Goal: Task Accomplishment & Management: Manage account settings

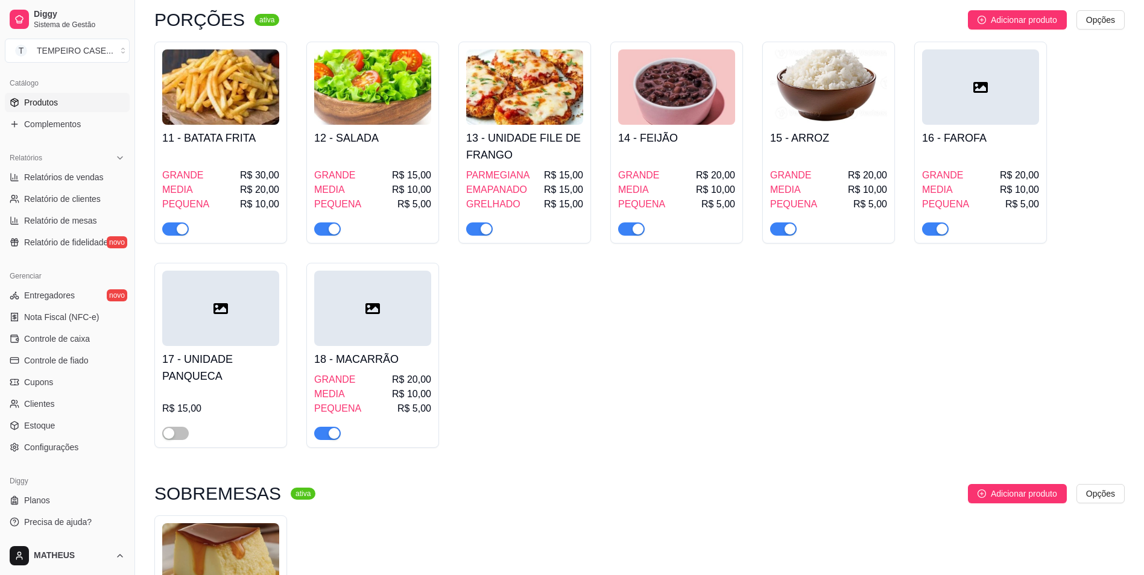
scroll to position [724, 0]
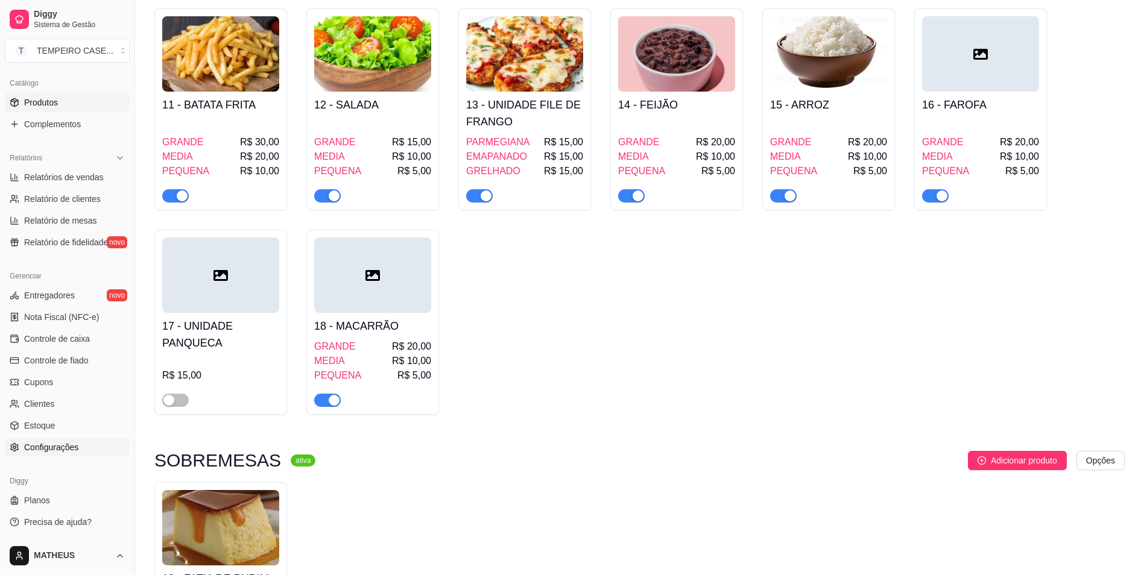
click at [36, 440] on link "Configurações" at bounding box center [67, 447] width 125 height 19
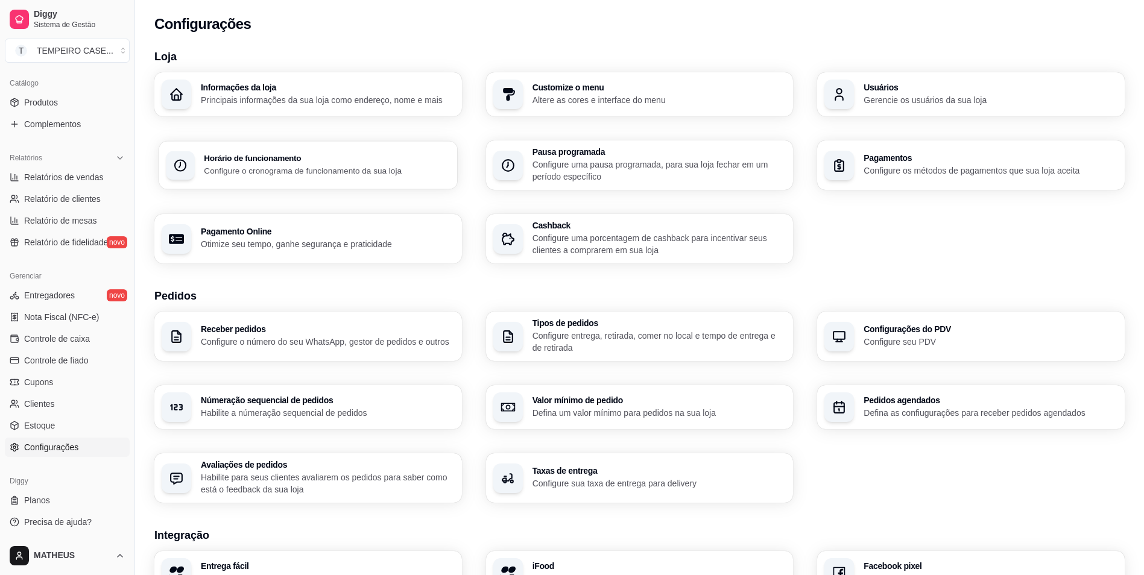
click at [250, 185] on div "Horário de funcionamento Configure o cronograma de funcionamento da sua loja" at bounding box center [308, 165] width 298 height 48
click at [919, 409] on p "Defina as confiugurações para receber pedidos agendados" at bounding box center [990, 412] width 246 height 11
click at [928, 396] on h3 "Pedidos agendados" at bounding box center [991, 400] width 254 height 8
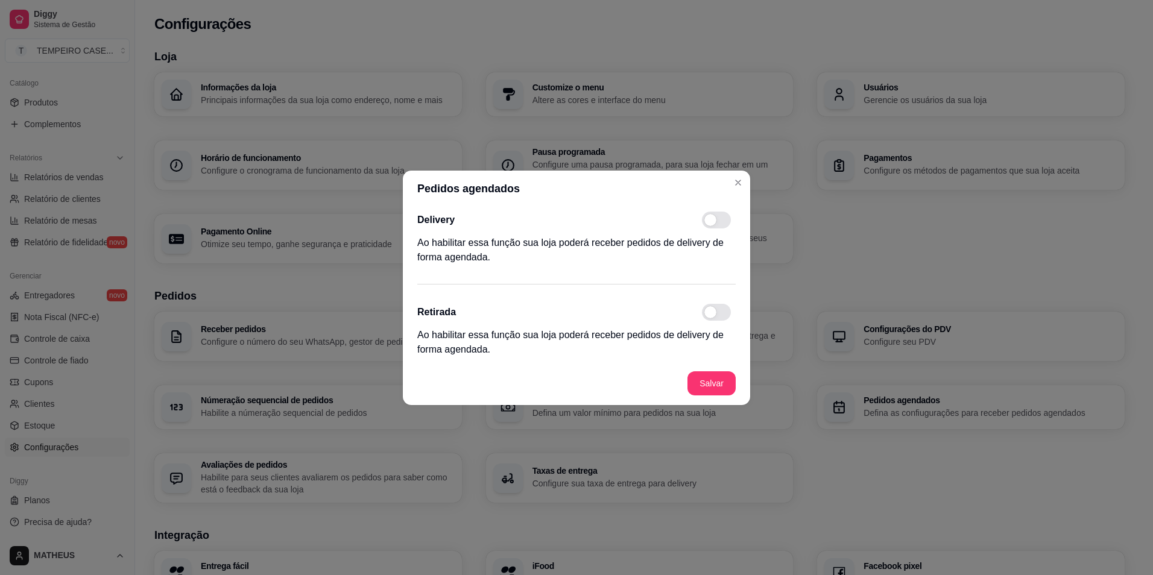
click at [712, 223] on span at bounding box center [711, 220] width 12 height 12
click at [709, 223] on input "checkbox" at bounding box center [706, 226] width 8 height 8
checkbox input "true"
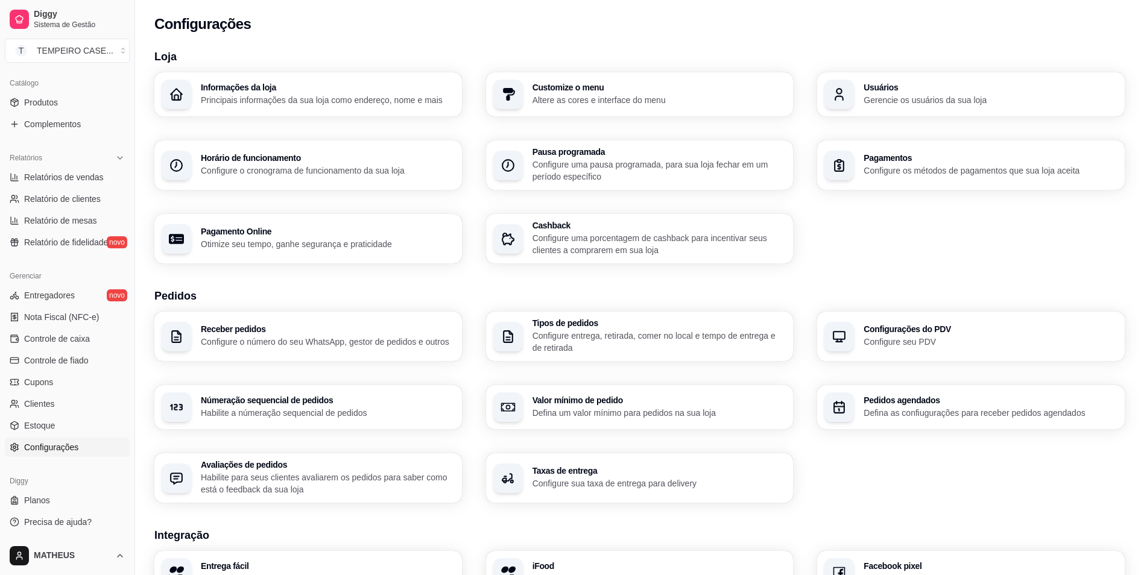
click at [911, 405] on h3 "Pedidos agendados" at bounding box center [991, 400] width 254 height 8
click at [291, 180] on div "Horário de funcionamento Configure o cronograma de funcionamento da sua loja" at bounding box center [308, 165] width 308 height 49
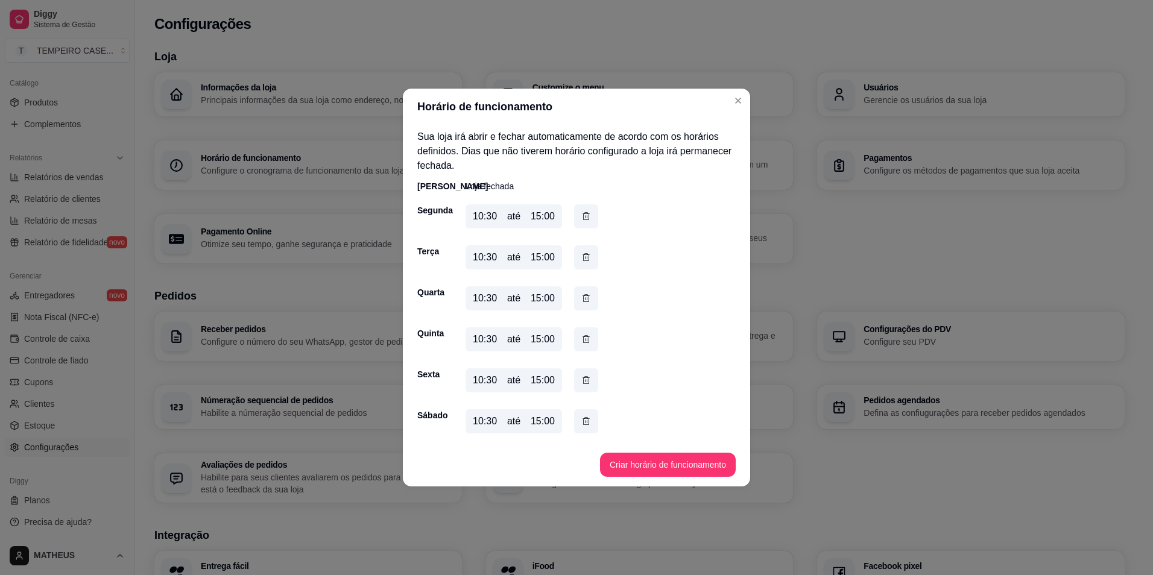
click at [490, 220] on div "10:30" at bounding box center [485, 216] width 24 height 14
click at [475, 218] on div "10:30" at bounding box center [485, 216] width 24 height 14
click at [647, 461] on button "Criar horário de funcionamento" at bounding box center [668, 465] width 136 height 24
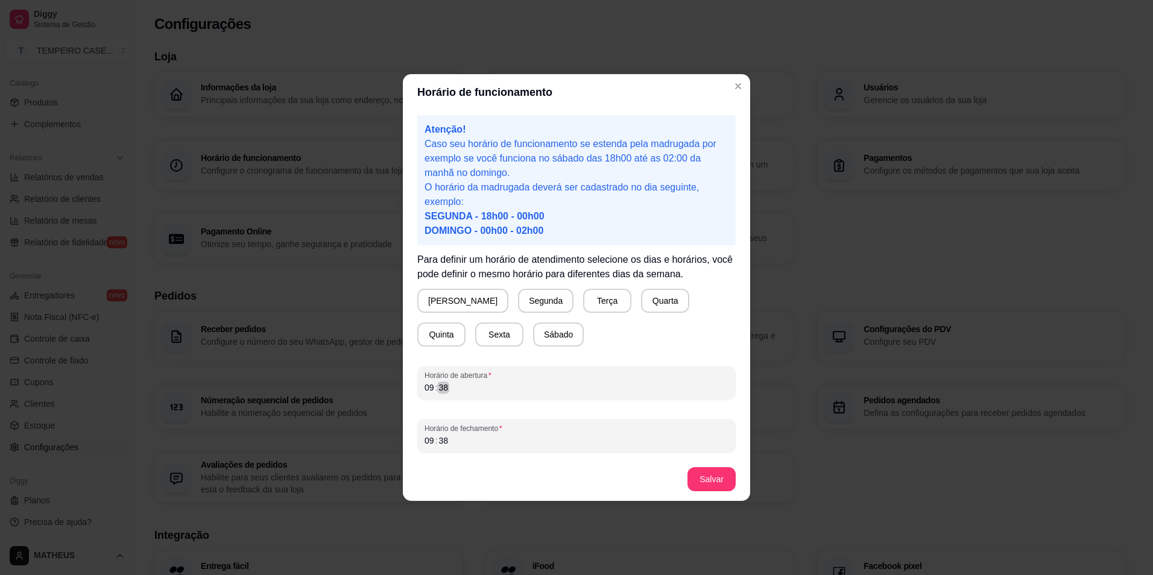
click at [392, 392] on div "Horário de funcionamento Atenção! Caso seu horário de funcionamento se estenda …" at bounding box center [576, 287] width 1153 height 575
click at [463, 391] on div "09 : 38" at bounding box center [577, 388] width 304 height 14
click at [464, 391] on div "09 : 38" at bounding box center [577, 388] width 304 height 14
click at [431, 450] on div "Horário de fechamento 09 : 38" at bounding box center [576, 436] width 318 height 34
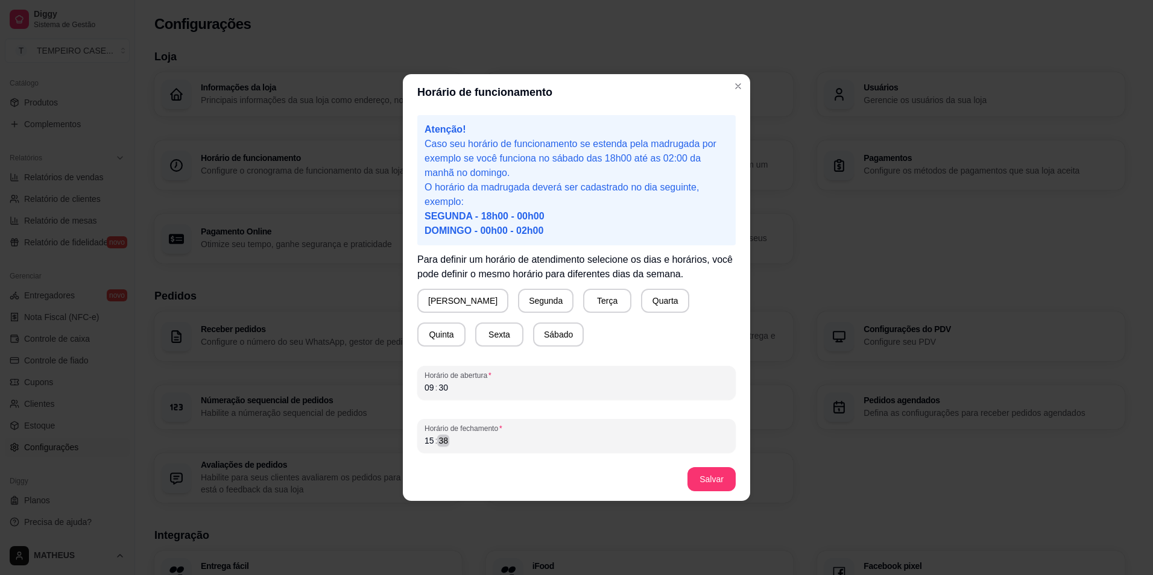
click at [442, 441] on div "38" at bounding box center [443, 441] width 12 height 12
click at [444, 440] on div "36" at bounding box center [443, 441] width 12 height 12
click at [519, 301] on button "Segunda" at bounding box center [546, 302] width 54 height 24
click at [533, 334] on button "Sábado" at bounding box center [558, 335] width 51 height 24
click at [475, 334] on button "Sexta" at bounding box center [499, 335] width 48 height 24
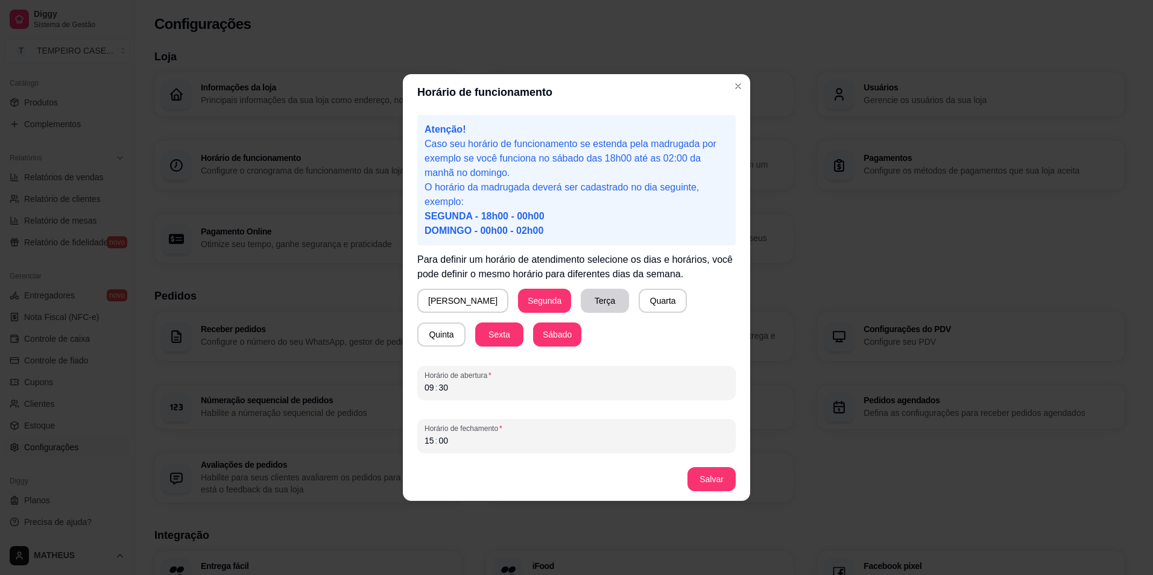
click at [581, 296] on button "Terça" at bounding box center [605, 301] width 48 height 24
click at [639, 295] on button "Quarta" at bounding box center [663, 301] width 48 height 24
click at [466, 323] on button "Quinta" at bounding box center [441, 335] width 48 height 24
click at [720, 469] on button "Salvar" at bounding box center [712, 479] width 48 height 24
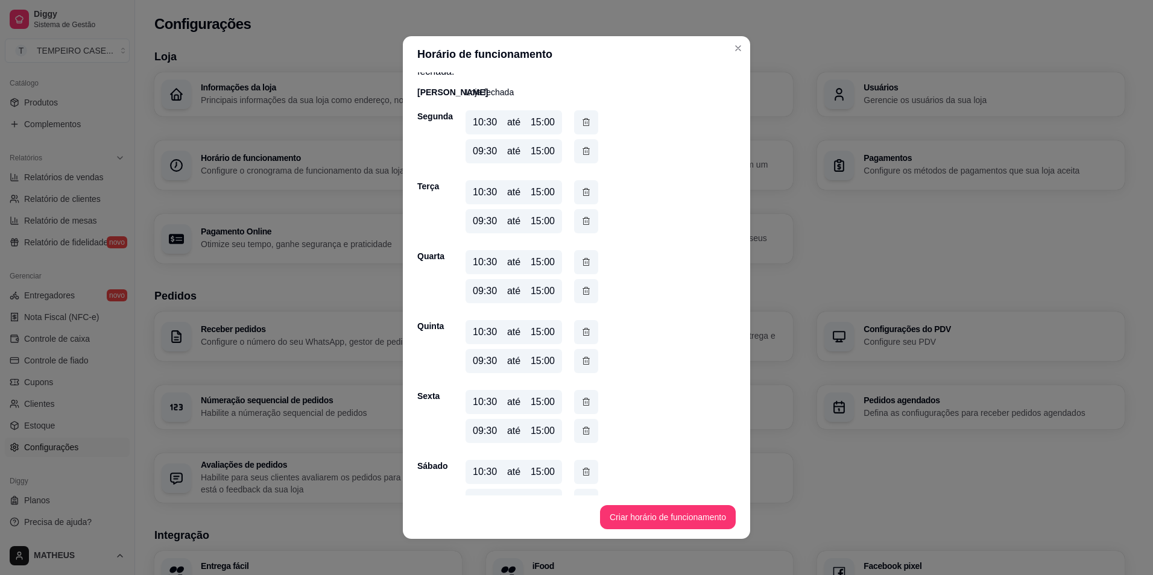
scroll to position [60, 0]
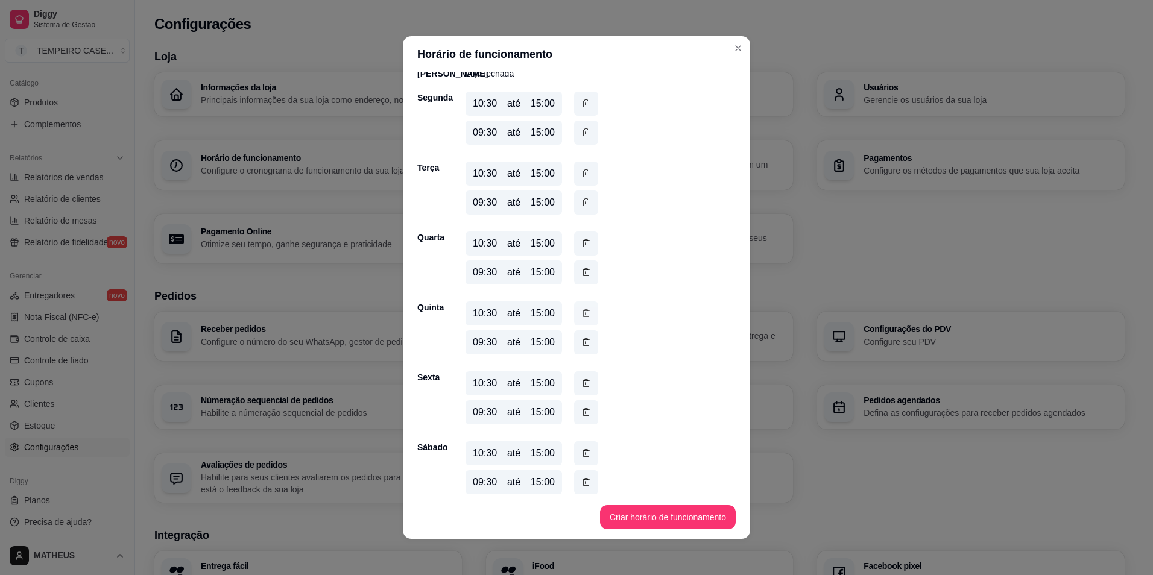
click at [585, 317] on icon "button" at bounding box center [586, 313] width 10 height 13
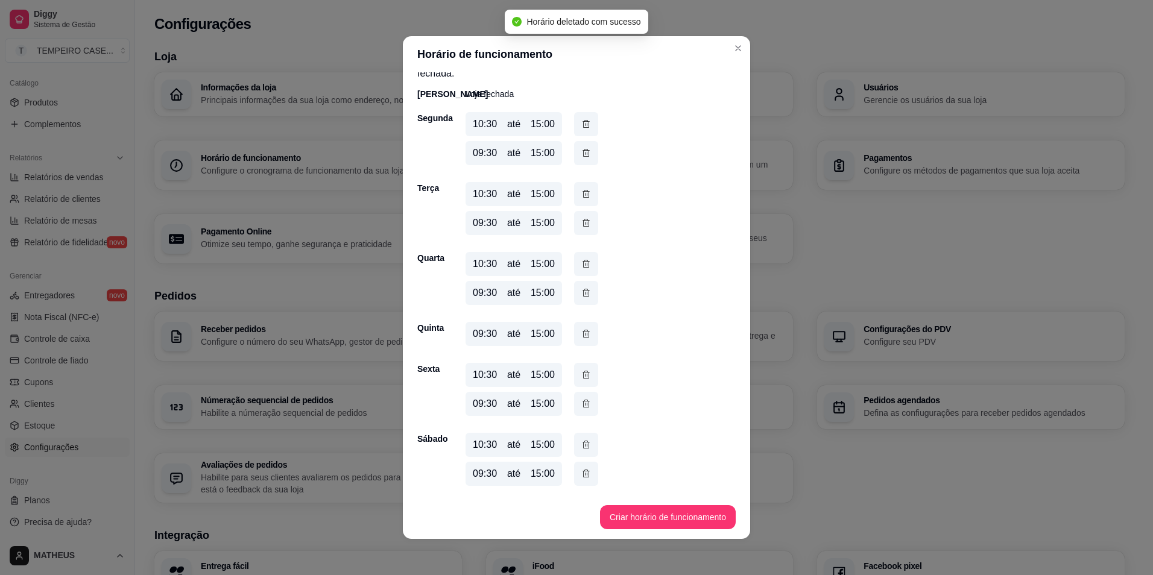
click at [588, 251] on div "[PERSON_NAME] fechada Segunda 10:30 até 15:00 09:30 até 15:00 Terça 10:30 até 1…" at bounding box center [576, 289] width 318 height 403
click at [583, 256] on button "button" at bounding box center [586, 264] width 24 height 24
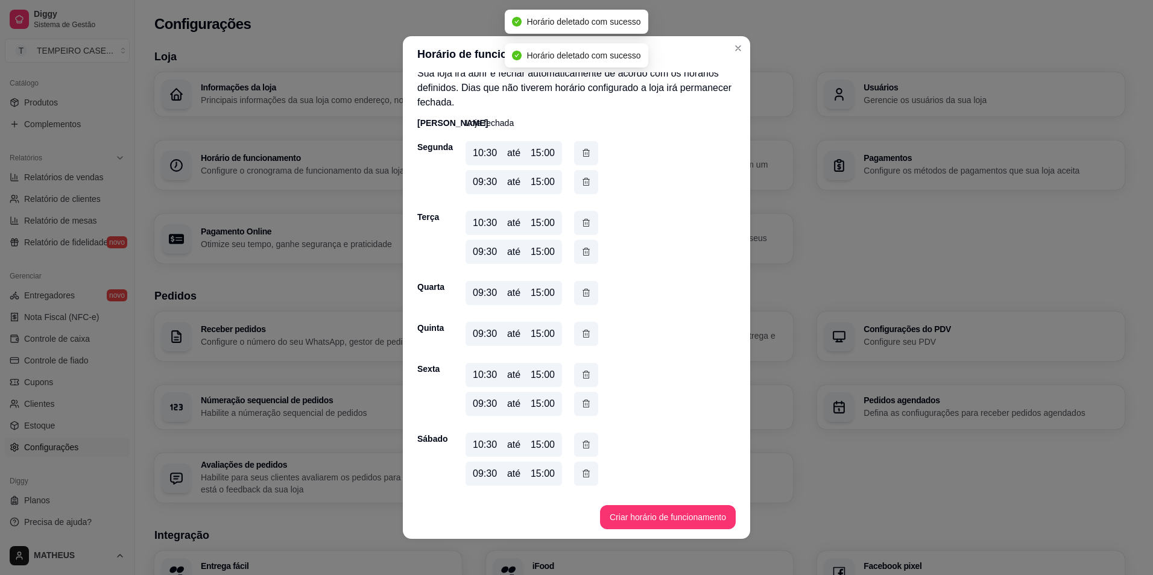
scroll to position [11, 0]
click at [583, 215] on button "button" at bounding box center [587, 224] width 24 height 24
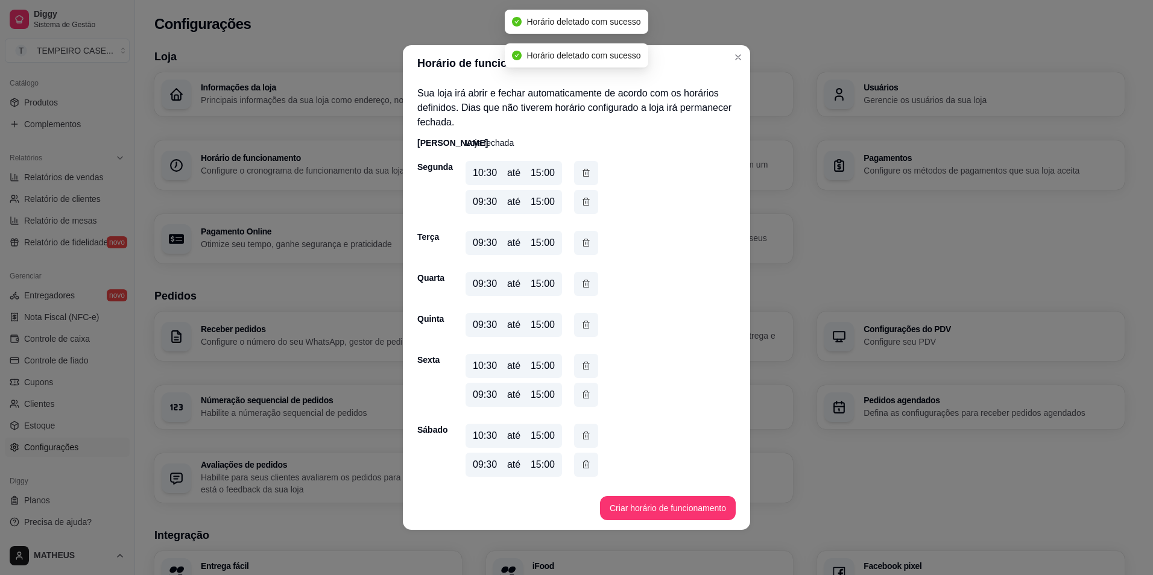
scroll to position [0, 0]
click at [585, 169] on icon "button" at bounding box center [586, 172] width 10 height 13
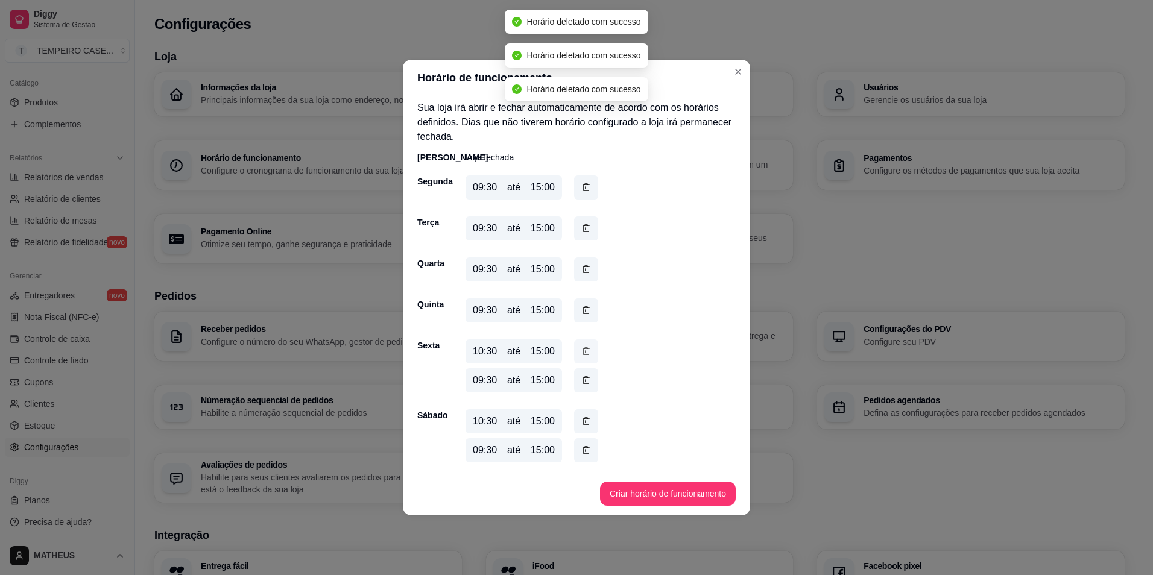
click at [587, 350] on icon "button" at bounding box center [586, 351] width 10 height 13
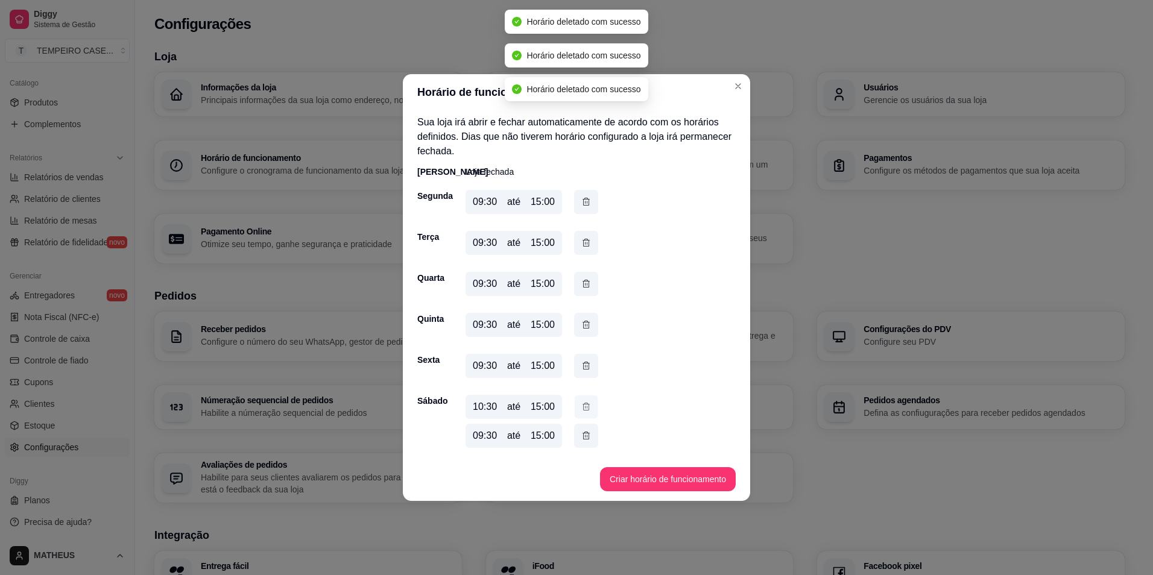
click at [580, 405] on button "button" at bounding box center [587, 408] width 24 height 24
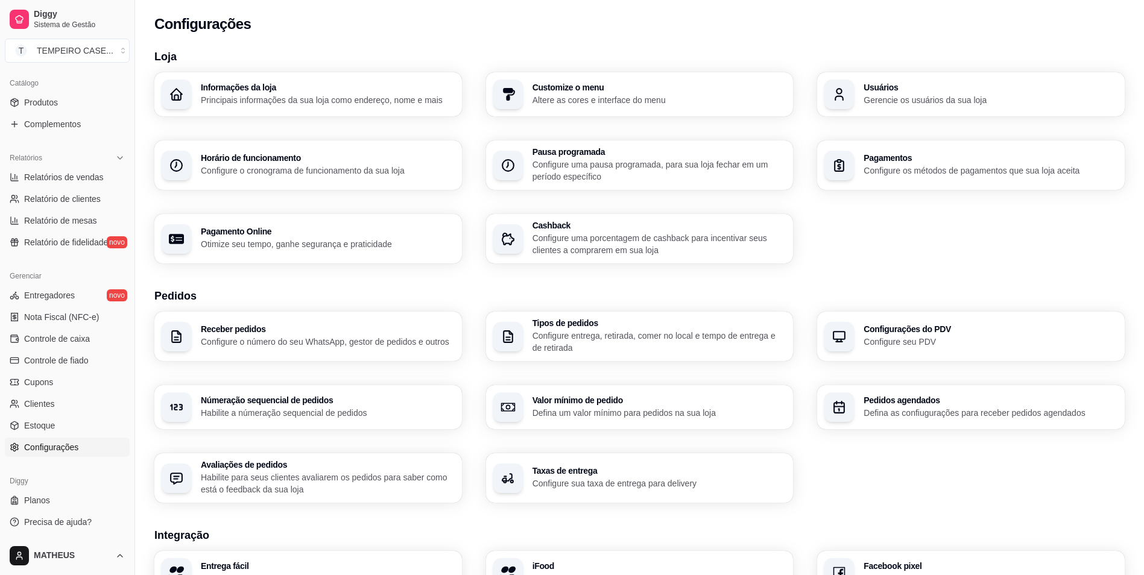
click at [554, 337] on p "Configure entrega, retirada, comer no local e tempo de entrega e de retirada" at bounding box center [660, 342] width 254 height 24
click at [318, 113] on div "Informações da loja Principais informações da sua loja como endereço, nome e ma…" at bounding box center [308, 94] width 298 height 43
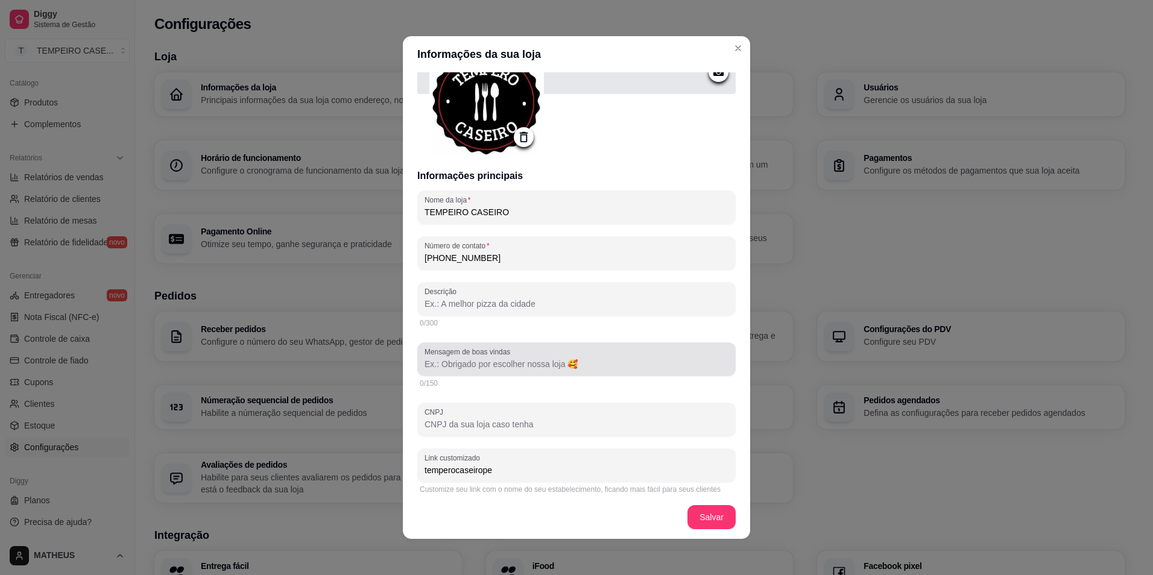
scroll to position [121, 0]
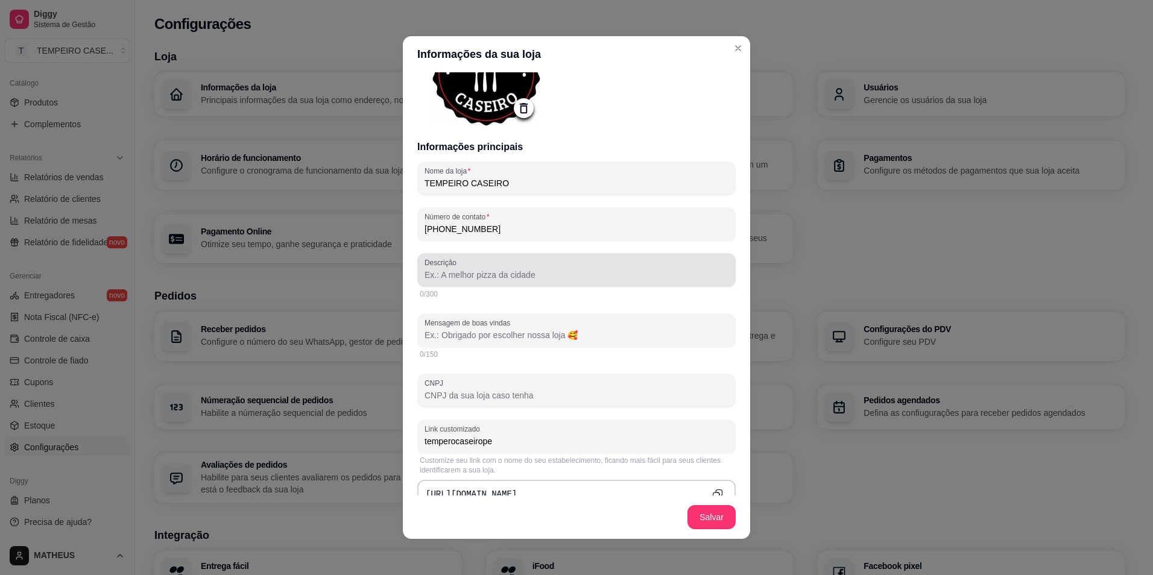
click at [563, 285] on div "Descrição" at bounding box center [576, 270] width 318 height 34
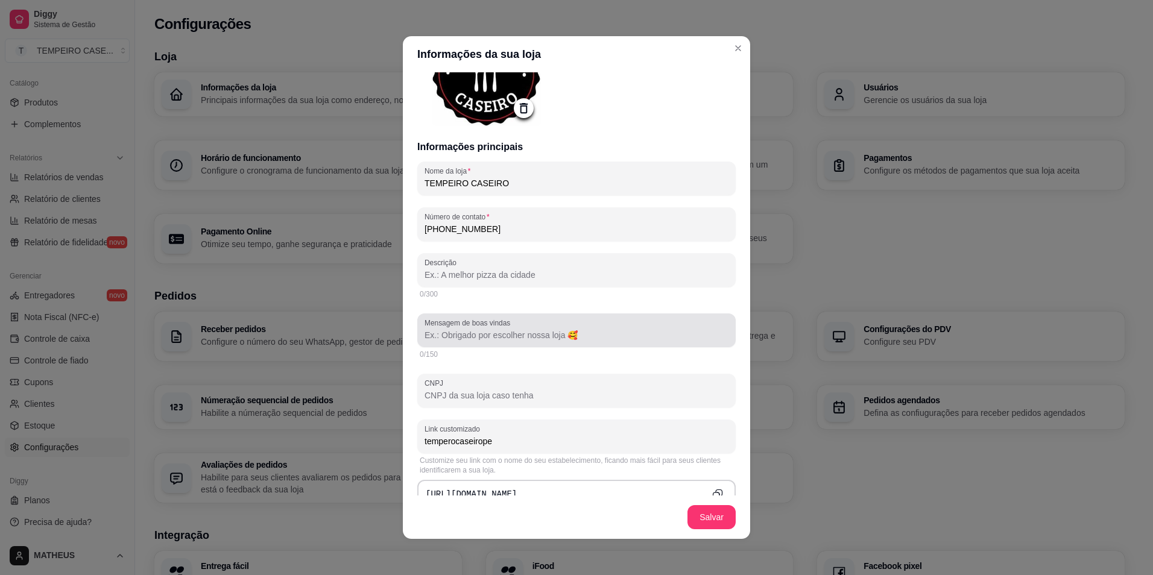
click at [557, 333] on input "Mensagem de boas vindas" at bounding box center [577, 335] width 304 height 12
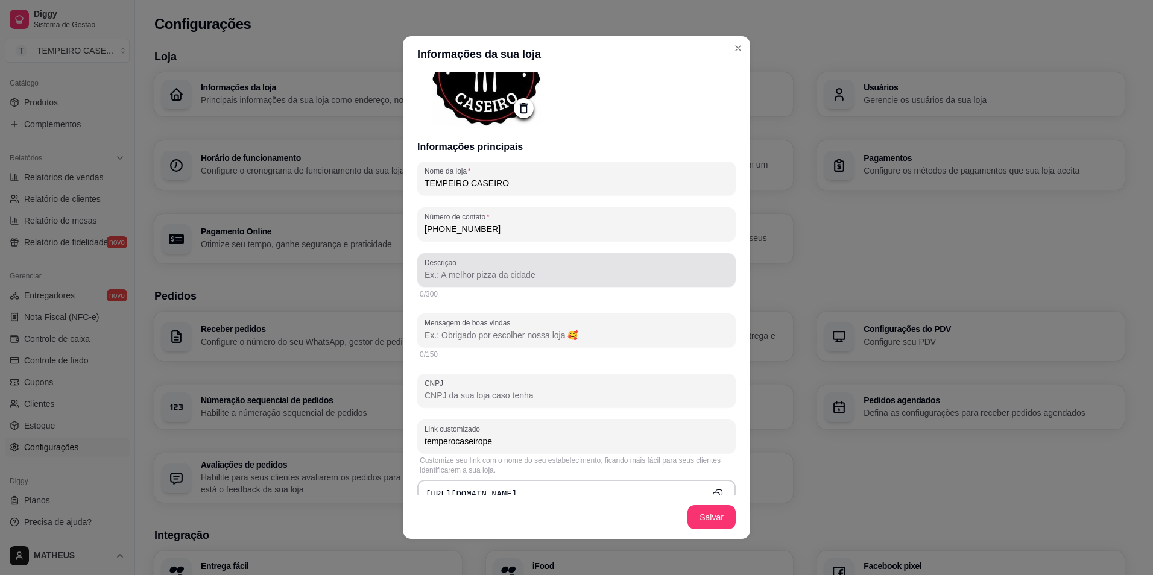
click at [575, 262] on div at bounding box center [577, 270] width 304 height 24
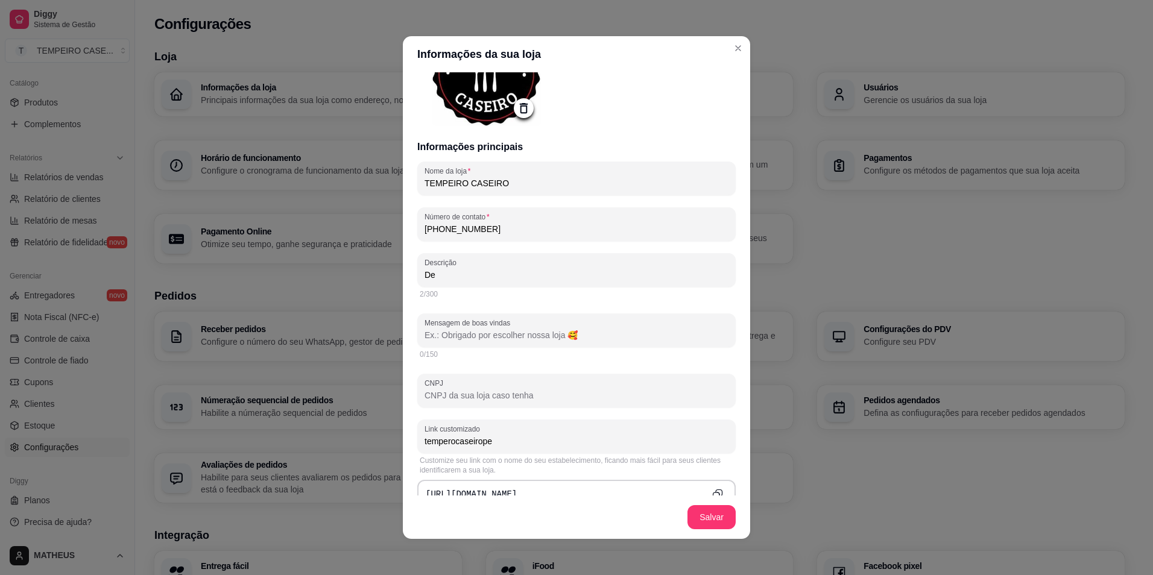
type input "D"
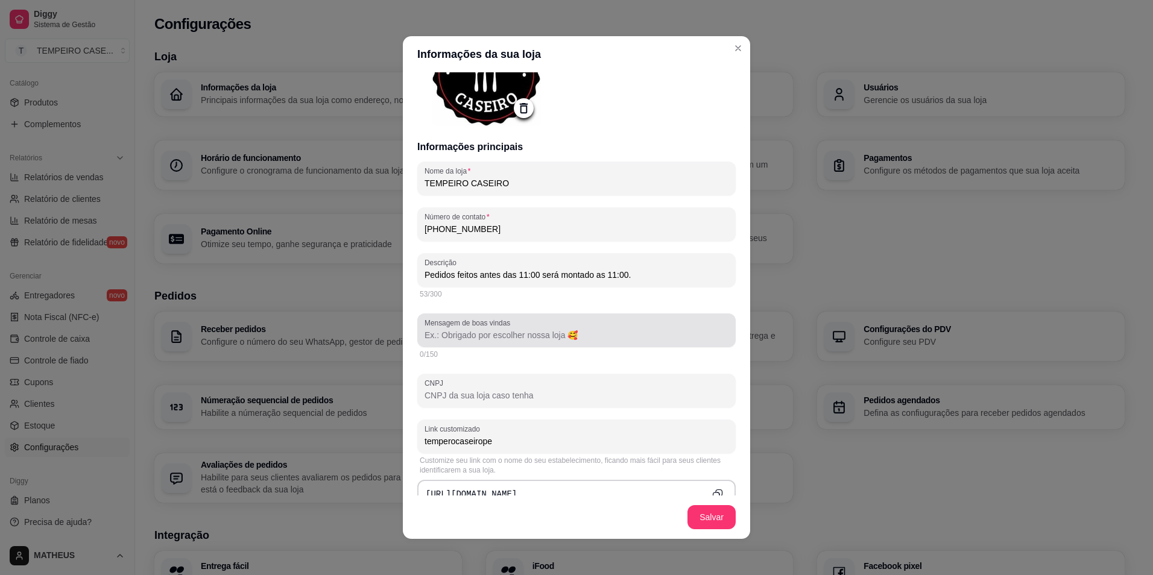
type input "Pedidos feitos antes das 11:00 será montado as 11:00."
click at [524, 333] on input "Mensagem de boas vindas" at bounding box center [577, 335] width 304 height 12
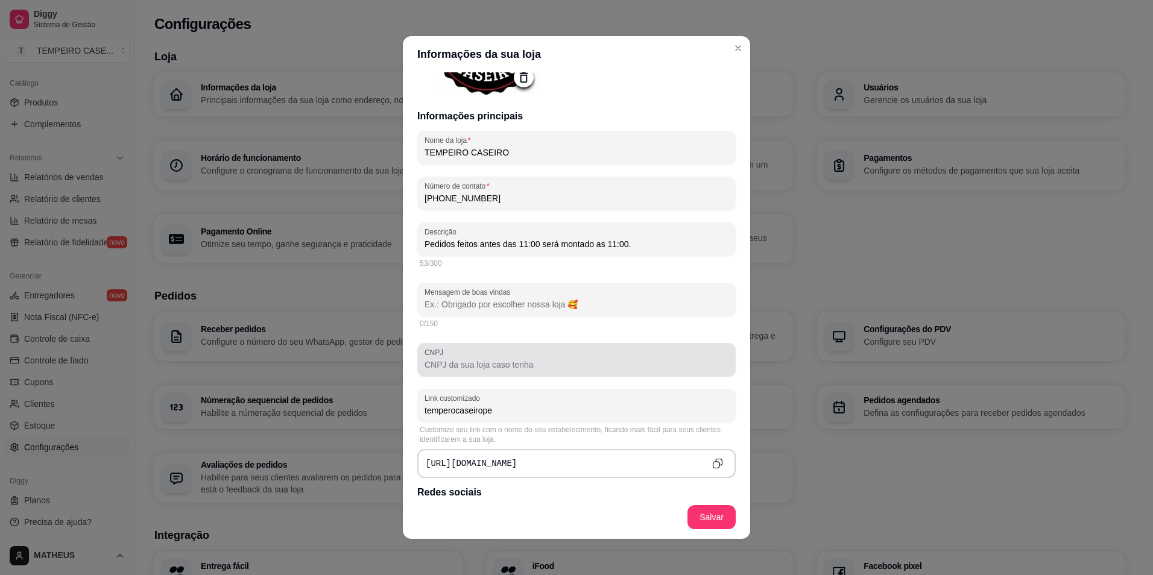
scroll to position [241, 0]
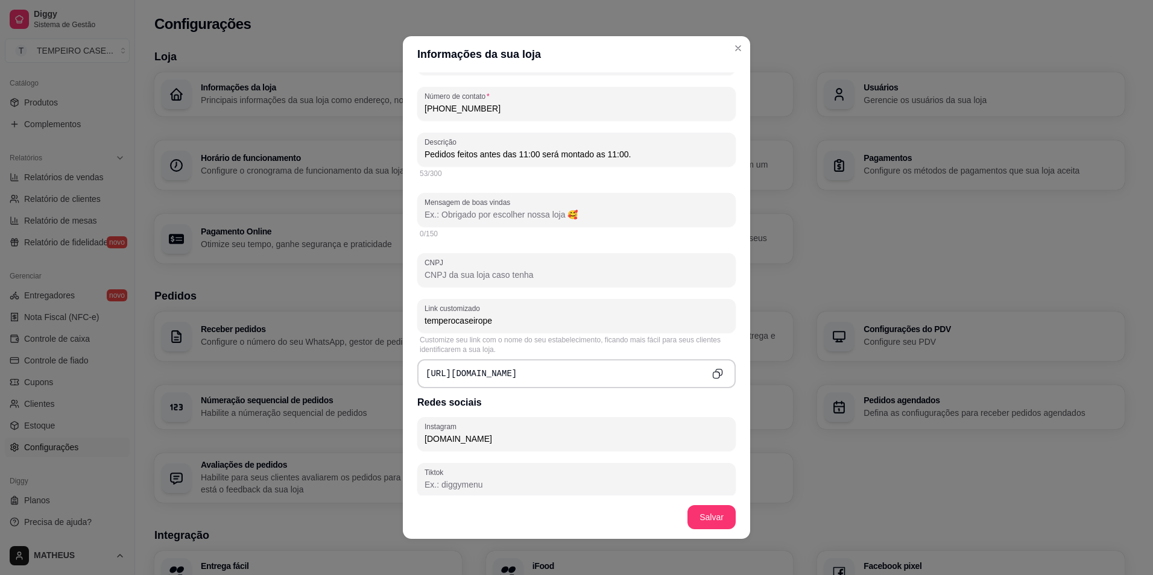
click at [574, 217] on input "Mensagem de boas vindas" at bounding box center [577, 215] width 304 height 12
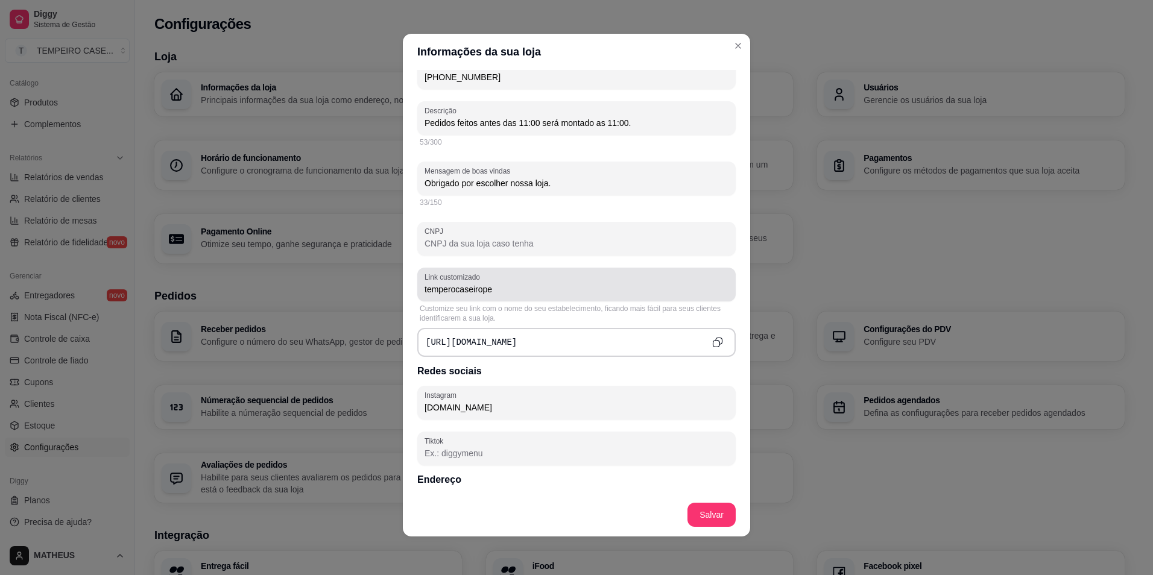
scroll to position [42, 0]
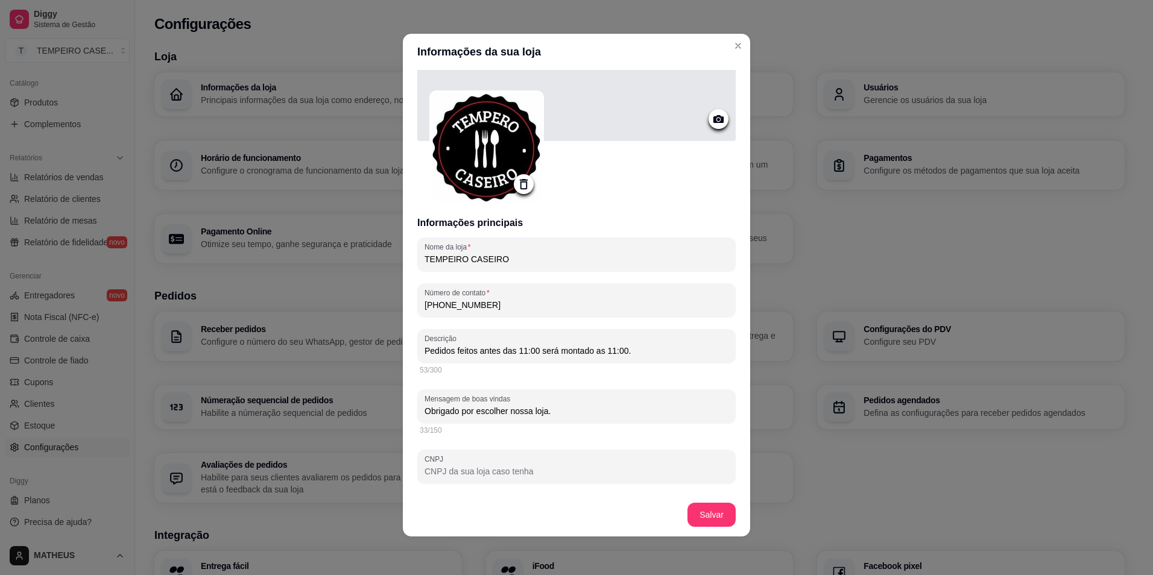
type input "Obrigado por escolher nossa loja."
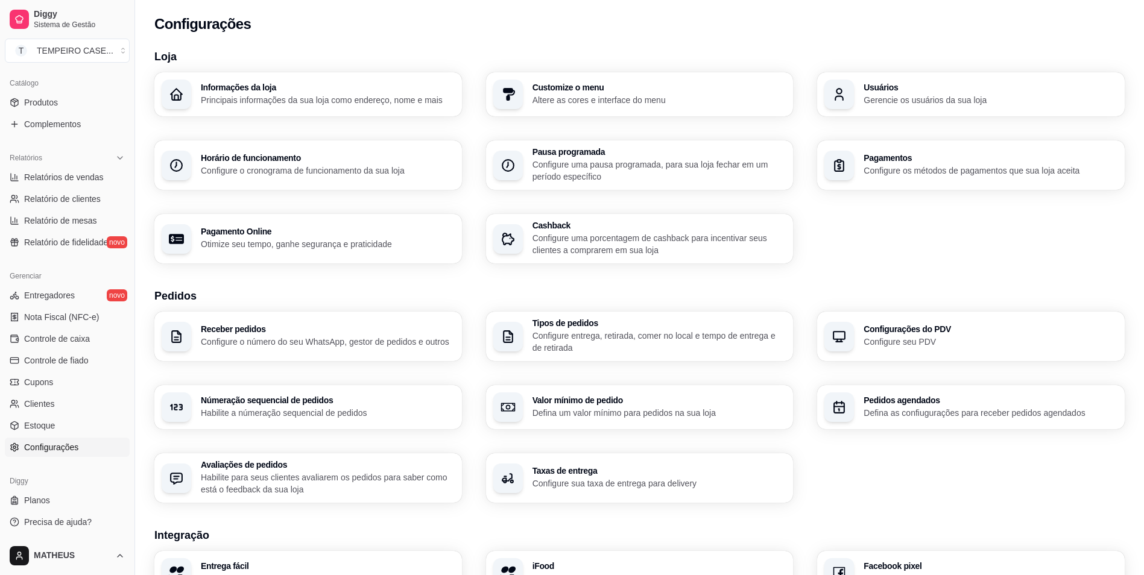
click at [208, 93] on div "Informações da loja Principais informações da sua loja como endereço, nome e ma…" at bounding box center [328, 94] width 254 height 23
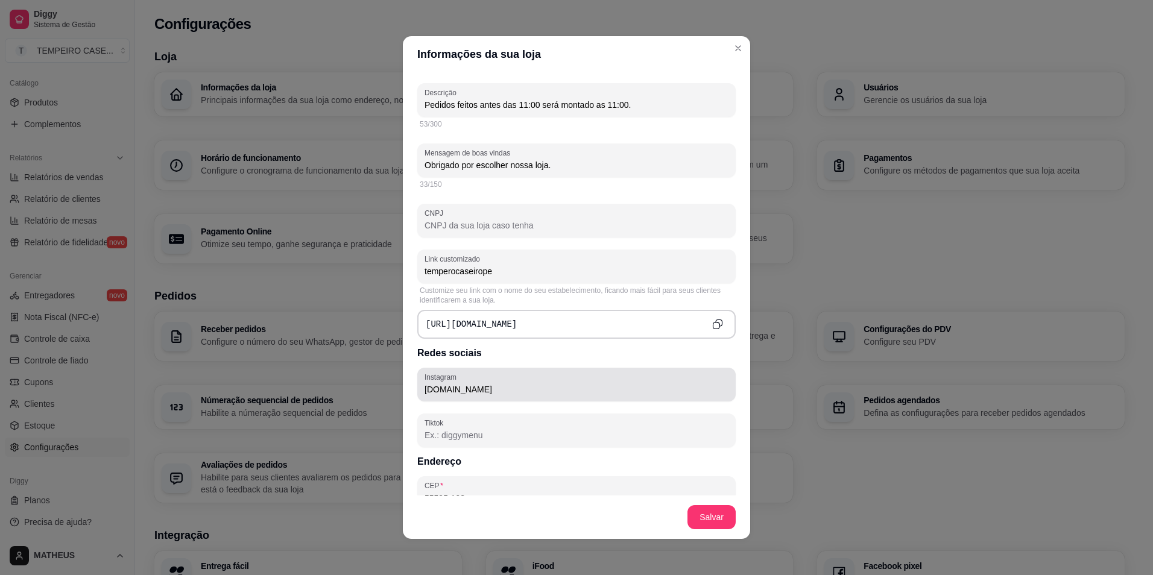
scroll to position [302, 0]
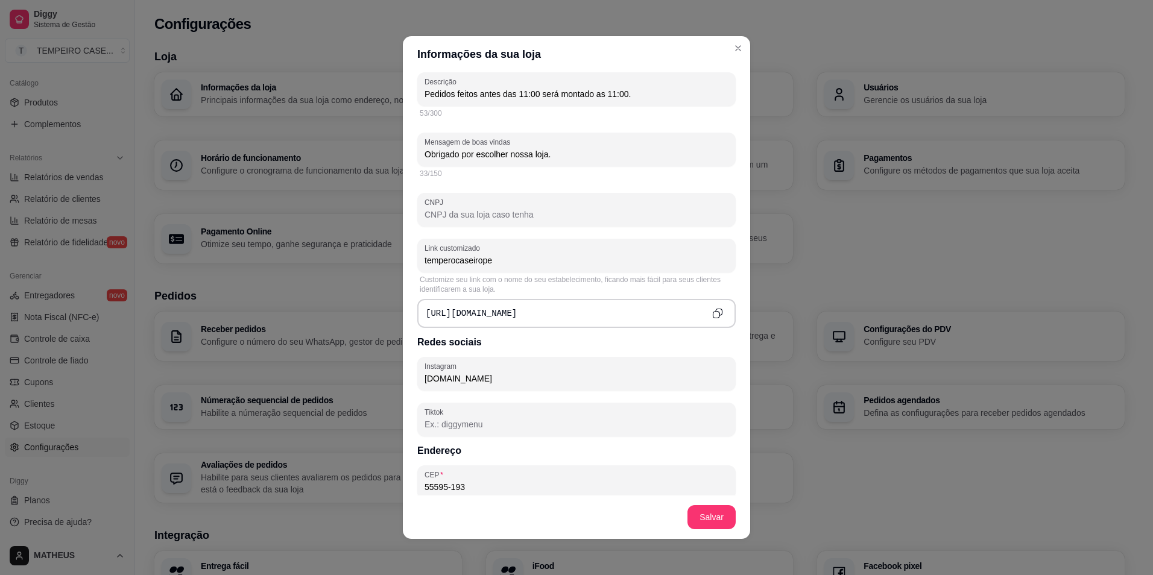
click at [718, 312] on div "[URL][DOMAIN_NAME]" at bounding box center [576, 313] width 318 height 29
click at [716, 309] on icon "Copy to clipboard" at bounding box center [719, 312] width 6 height 6
click at [624, 95] on input "Pedidos feitos antes das 11:00 será montado as 11:00." at bounding box center [577, 94] width 304 height 12
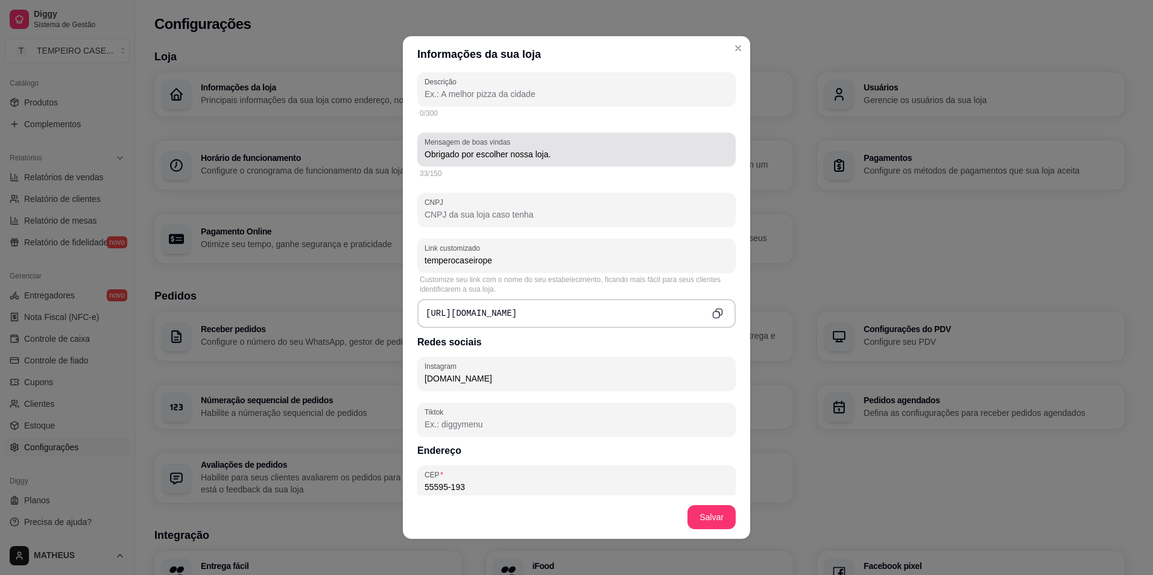
click at [563, 161] on div "Obrigado por escolher nossa loja." at bounding box center [577, 150] width 304 height 24
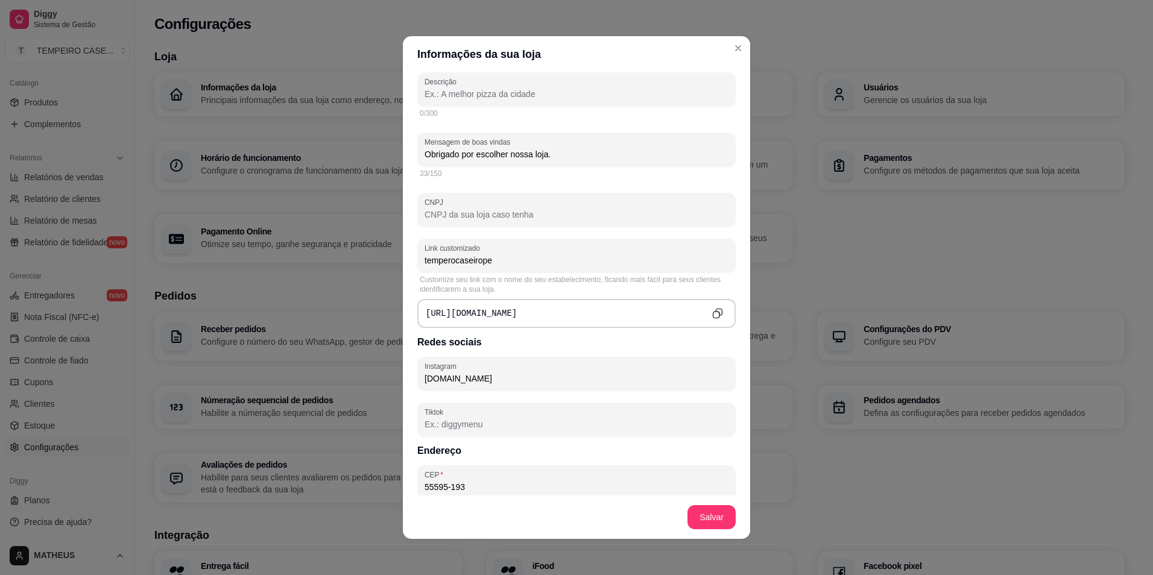
drag, startPoint x: 563, startPoint y: 161, endPoint x: 569, endPoint y: 143, distance: 18.9
click at [569, 143] on div "Obrigado por escolher nossa loja." at bounding box center [577, 150] width 304 height 24
paste input "Pedidos feitos antes das 11:00 será montado as 11:00."
type input "Obrigado por escolher nossa loja. Pedidos feitos antes das 11:00 será montado a…"
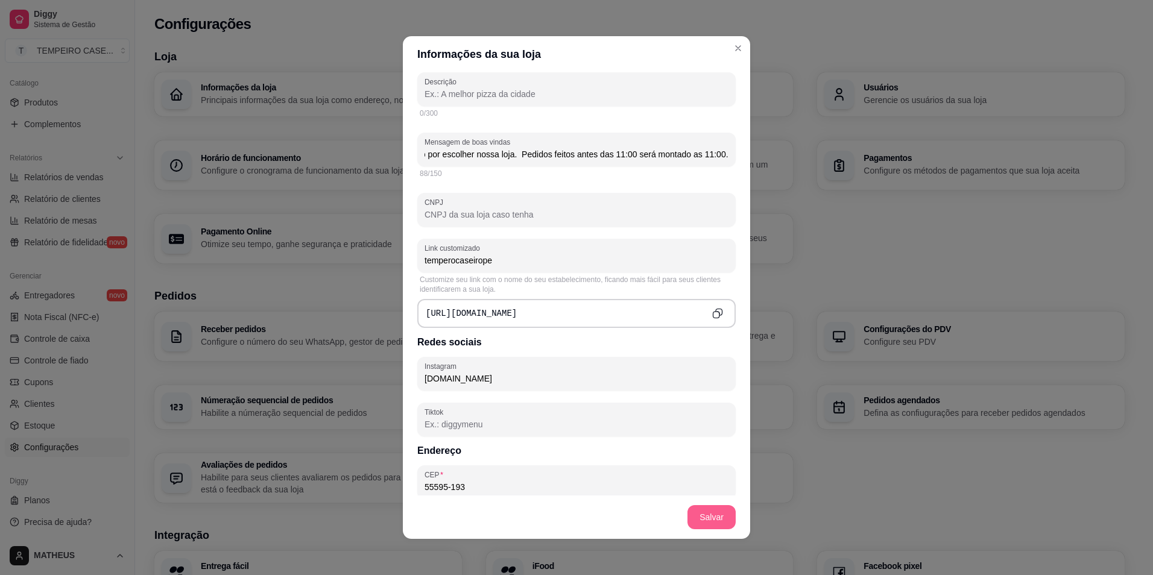
scroll to position [0, 0]
